Goal: Task Accomplishment & Management: Manage account settings

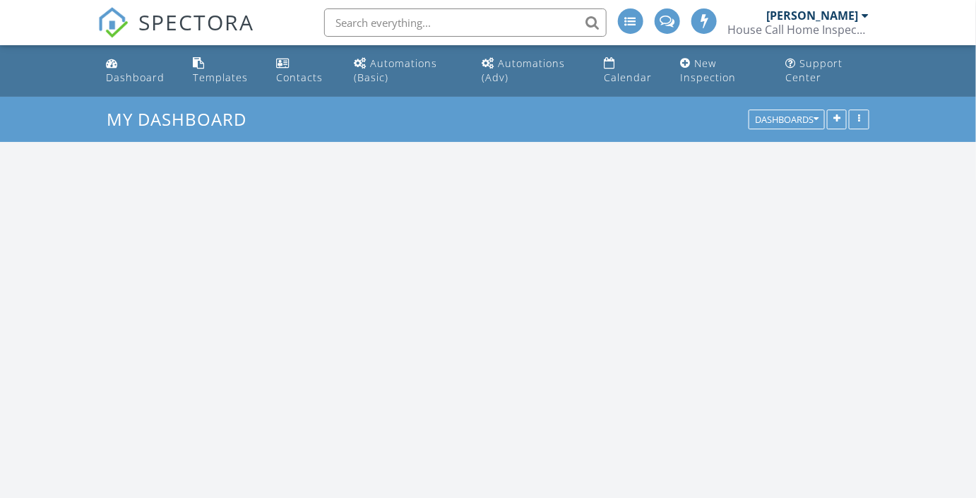
scroll to position [1305, 996]
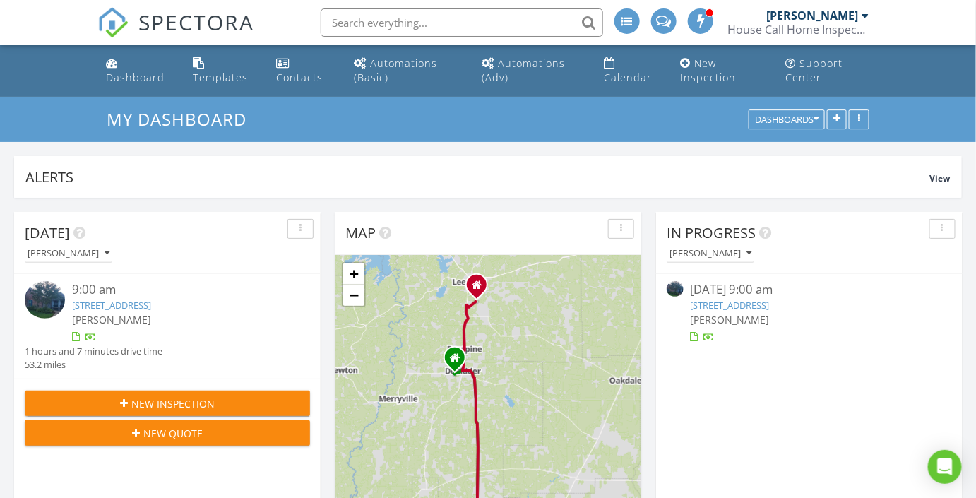
click at [141, 307] on link "2201 La Cache Dr, Lake Charles, LA 70601" at bounding box center [111, 305] width 79 height 13
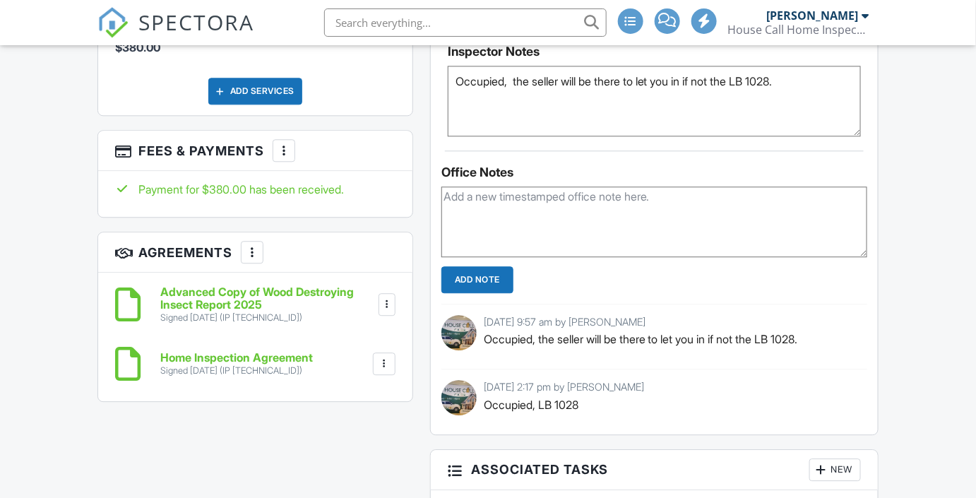
click at [286, 143] on div at bounding box center [284, 150] width 14 height 14
click at [339, 252] on li "View Invoice" at bounding box center [356, 246] width 148 height 35
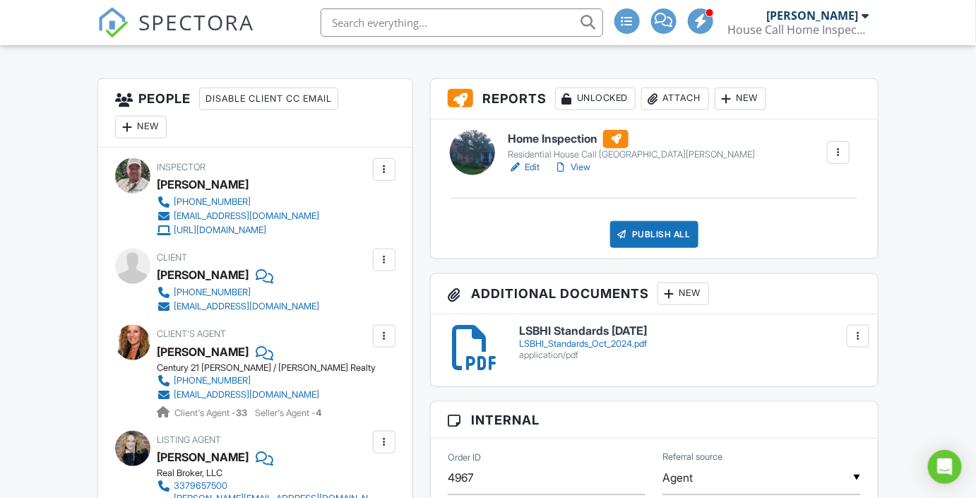
scroll to position [353, 0]
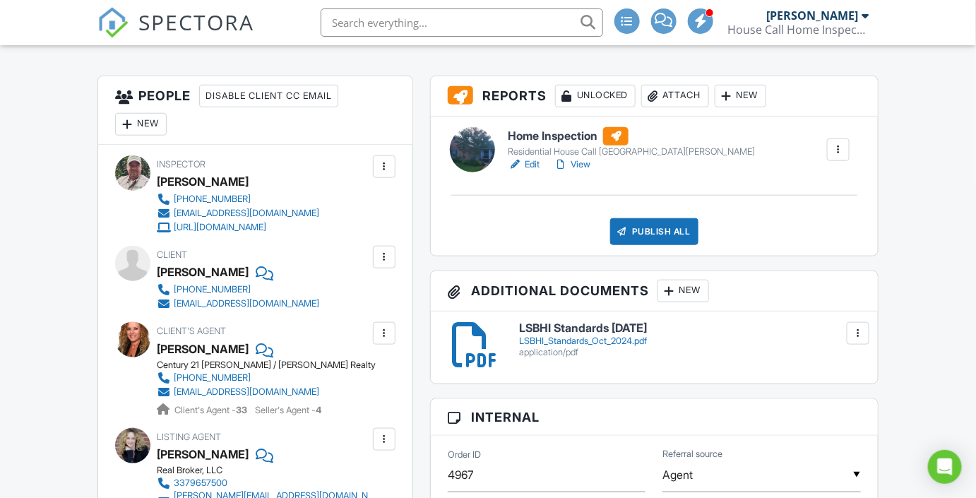
click at [582, 165] on link "View" at bounding box center [571, 164] width 37 height 14
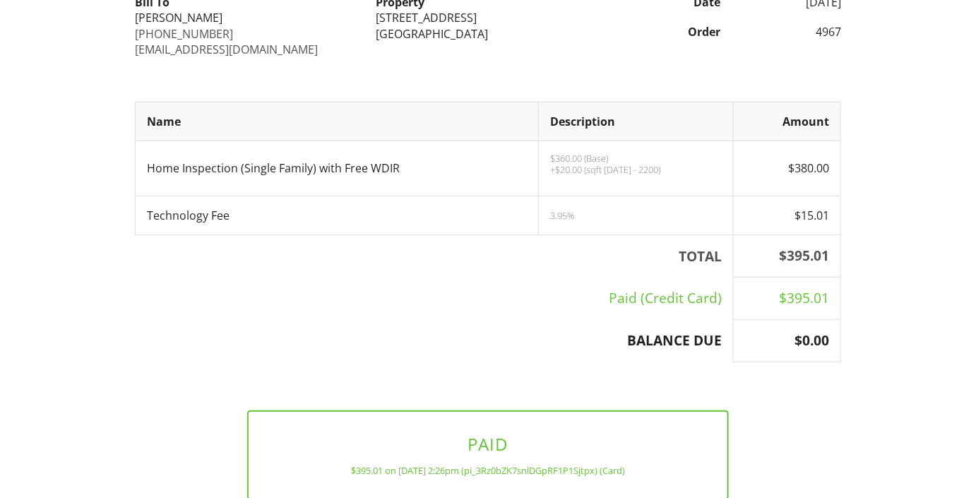
scroll to position [325, 0]
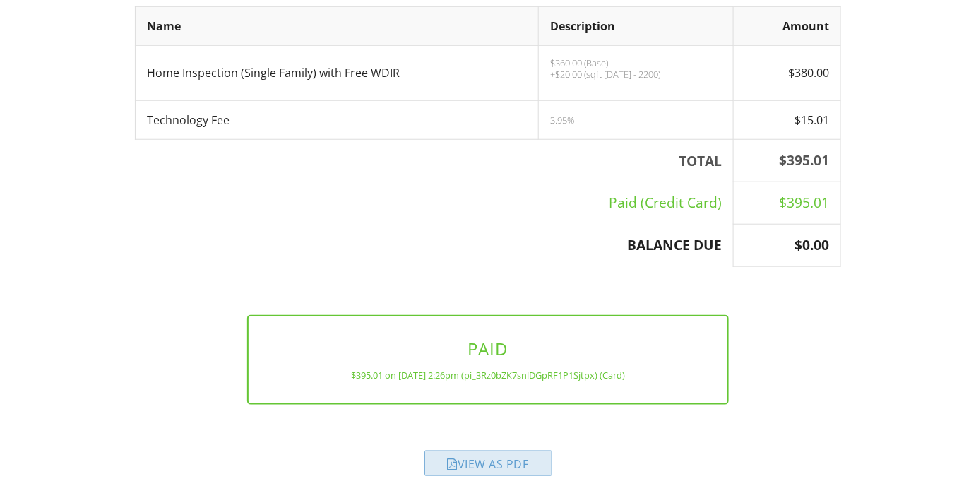
click at [507, 457] on div "View as PDF" at bounding box center [488, 462] width 128 height 25
click at [0, 0] on div at bounding box center [0, 0] width 0 height 0
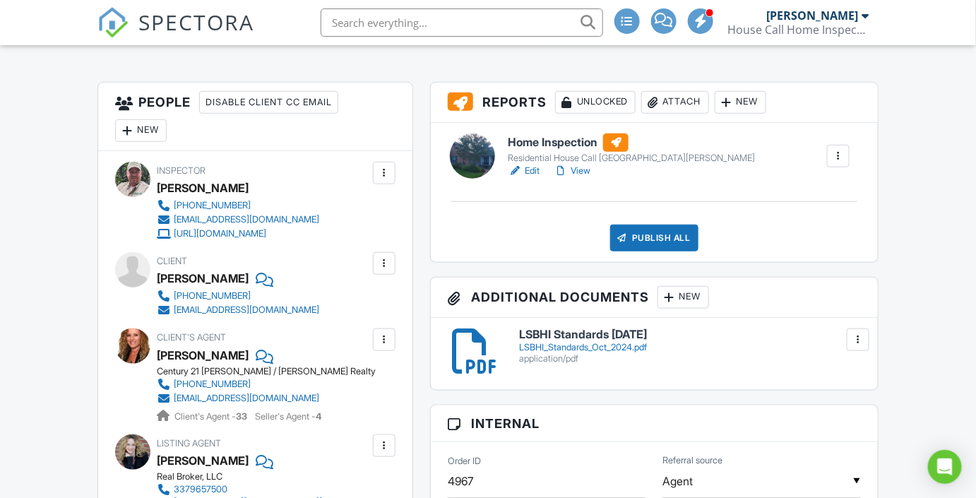
scroll to position [373, 0]
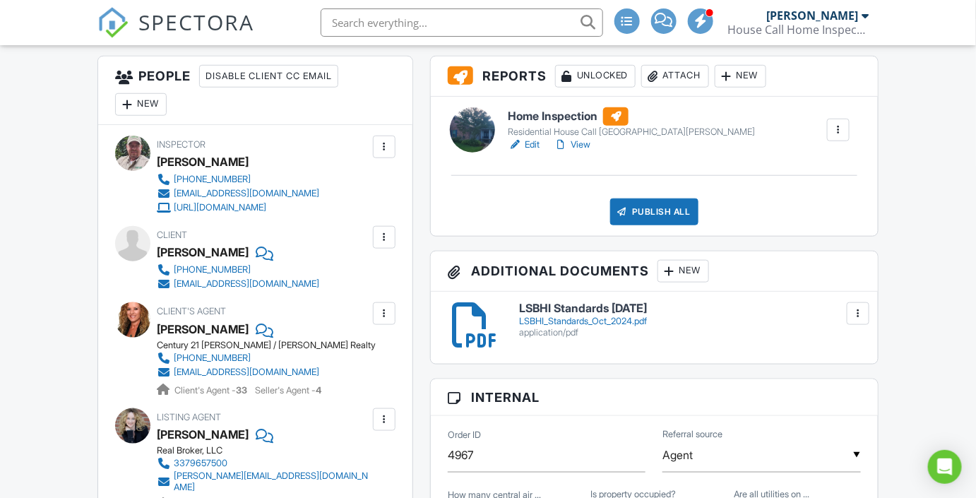
drag, startPoint x: 981, startPoint y: 88, endPoint x: 977, endPoint y: 161, distance: 73.5
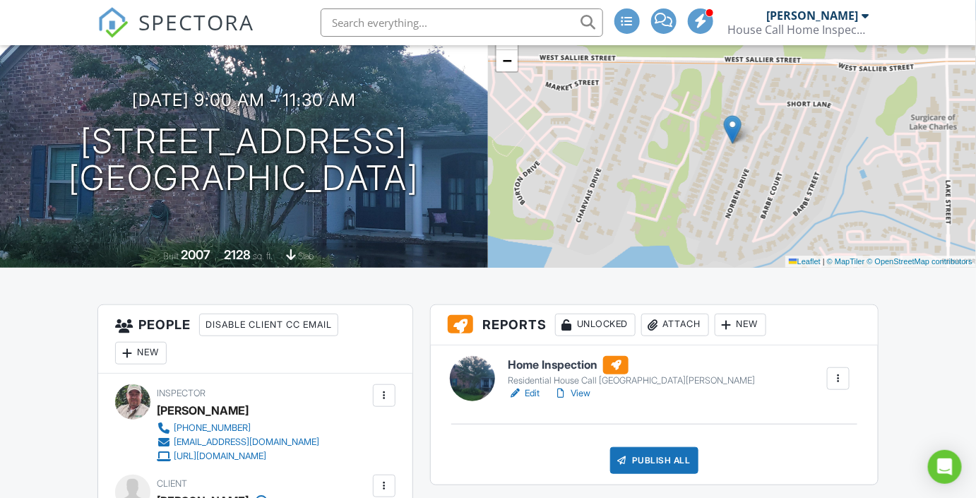
scroll to position [105, 0]
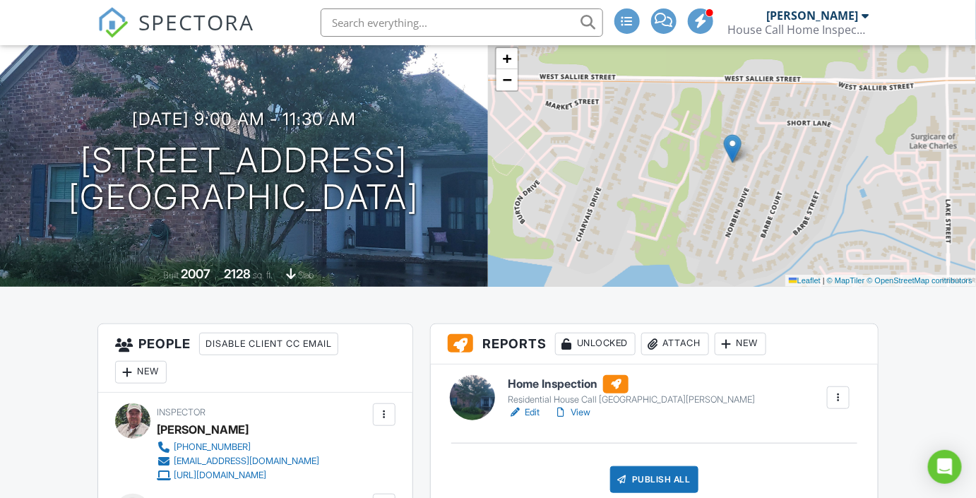
click at [696, 21] on span at bounding box center [701, 20] width 14 height 1
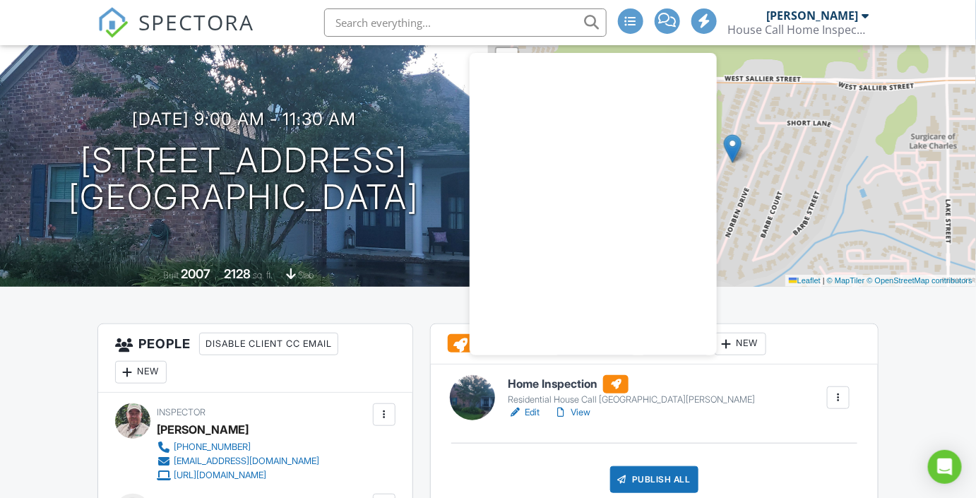
click at [710, 10] on div at bounding box center [703, 20] width 25 height 25
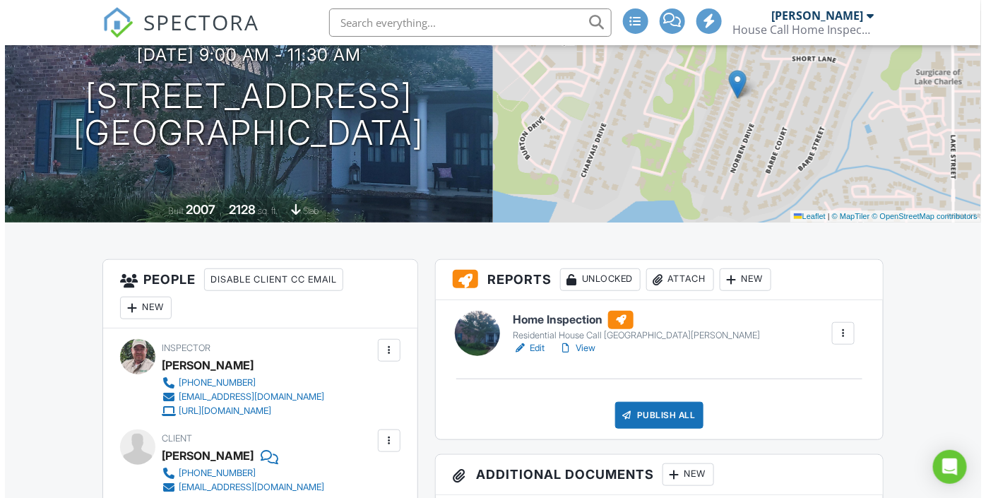
scroll to position [176, 0]
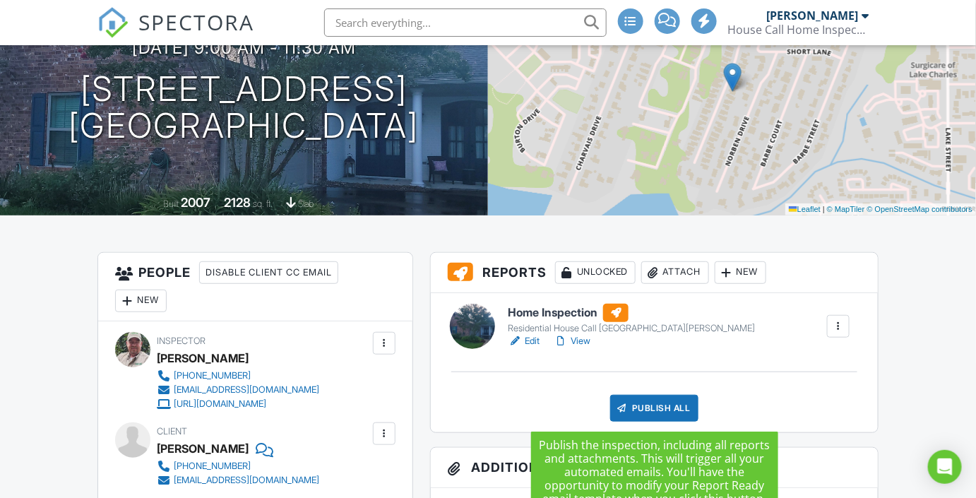
click at [665, 409] on div "Publish All" at bounding box center [654, 408] width 88 height 27
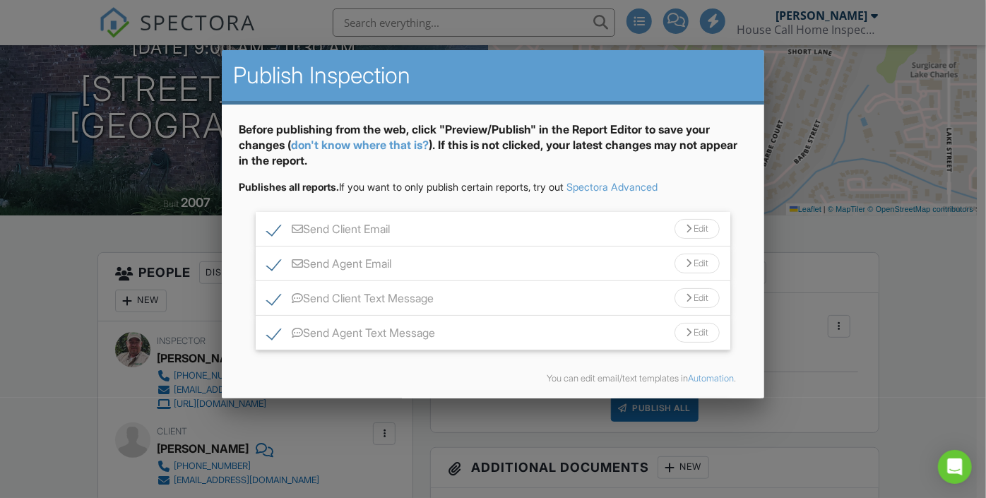
scroll to position [52, 0]
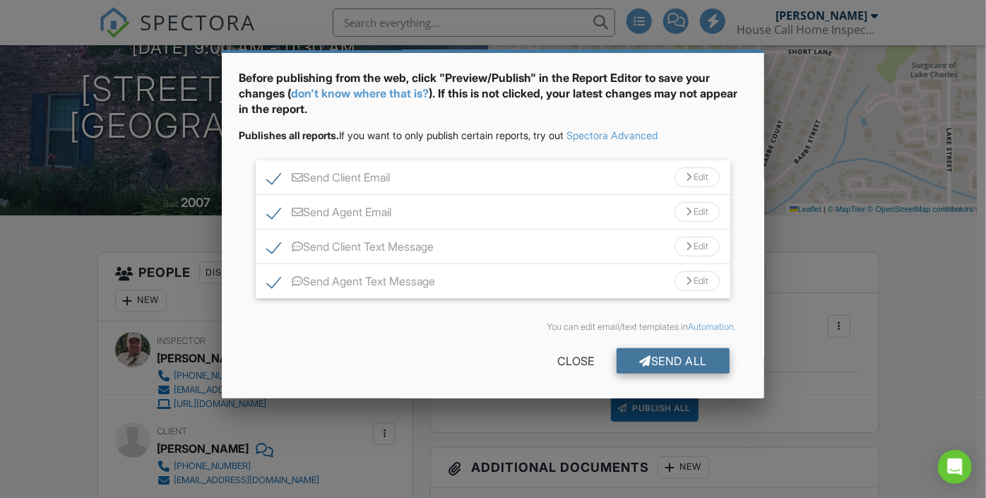
click at [677, 354] on div "Send All" at bounding box center [672, 360] width 113 height 25
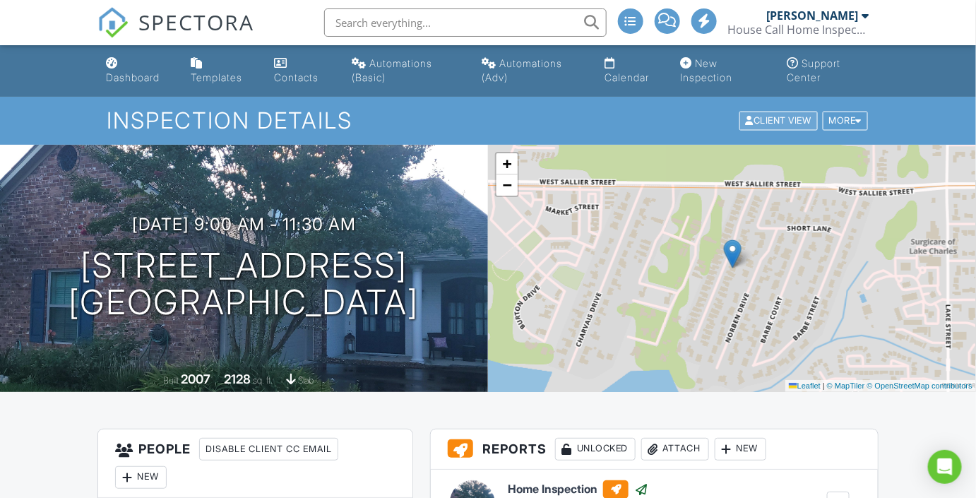
click at [776, 117] on div "Client View" at bounding box center [778, 121] width 78 height 19
